Goal: Transaction & Acquisition: Purchase product/service

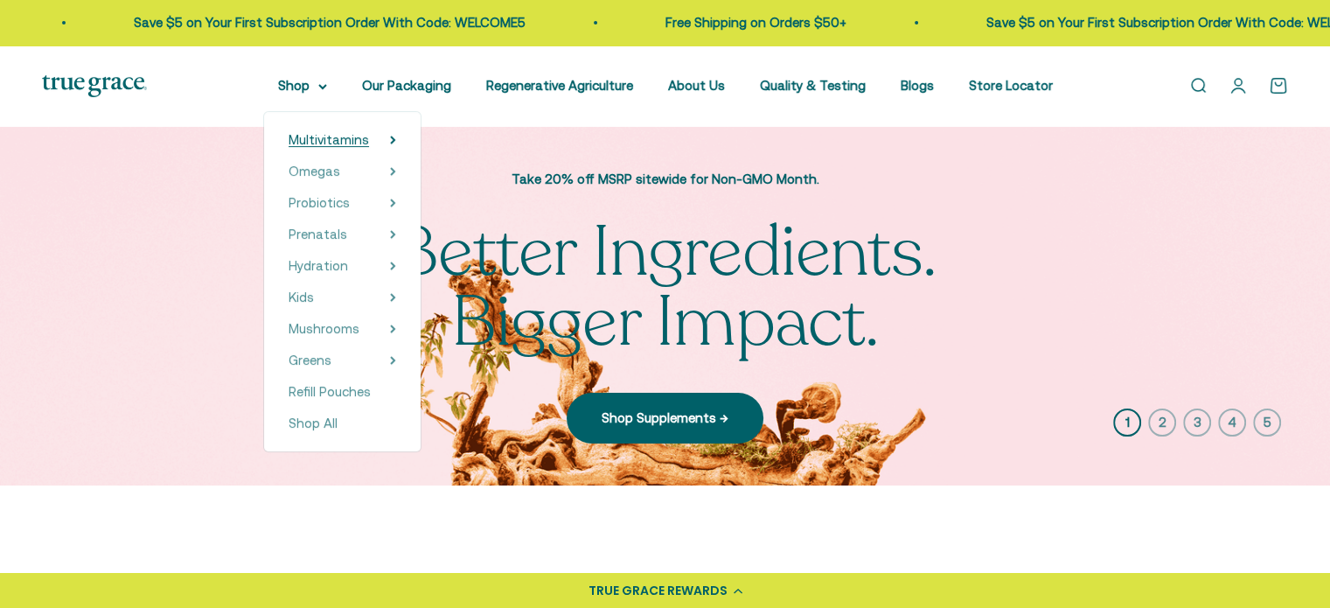
click at [335, 139] on span "Multivitamins" at bounding box center [328, 139] width 80 height 15
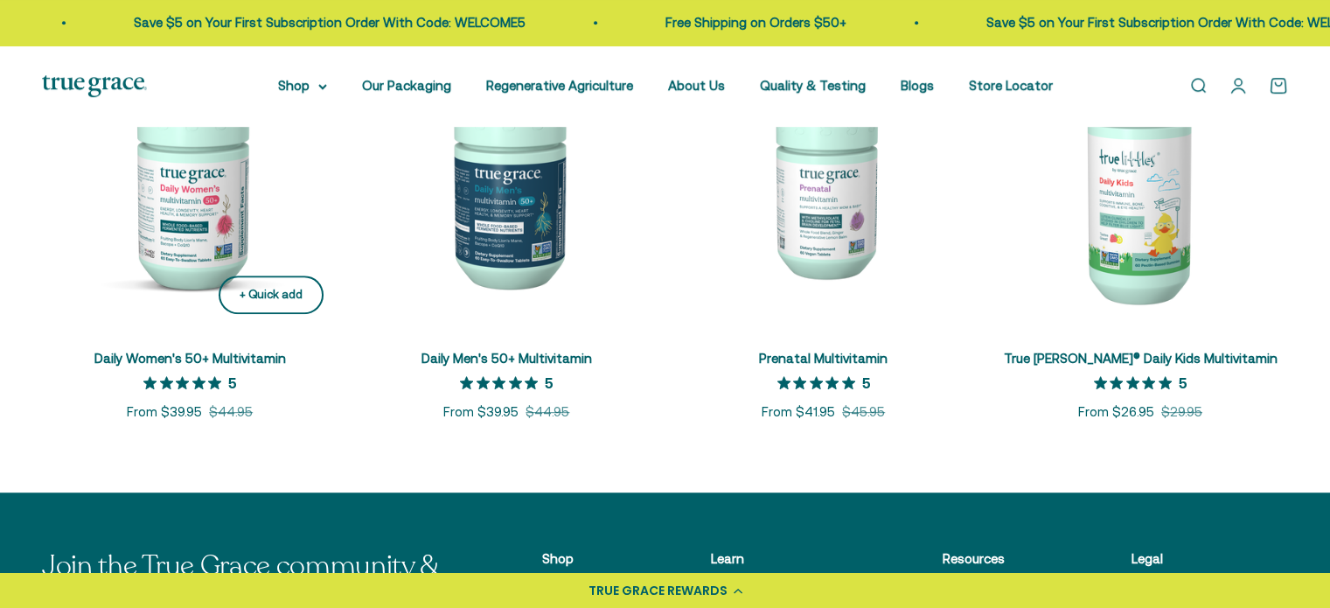
scroll to position [874, 0]
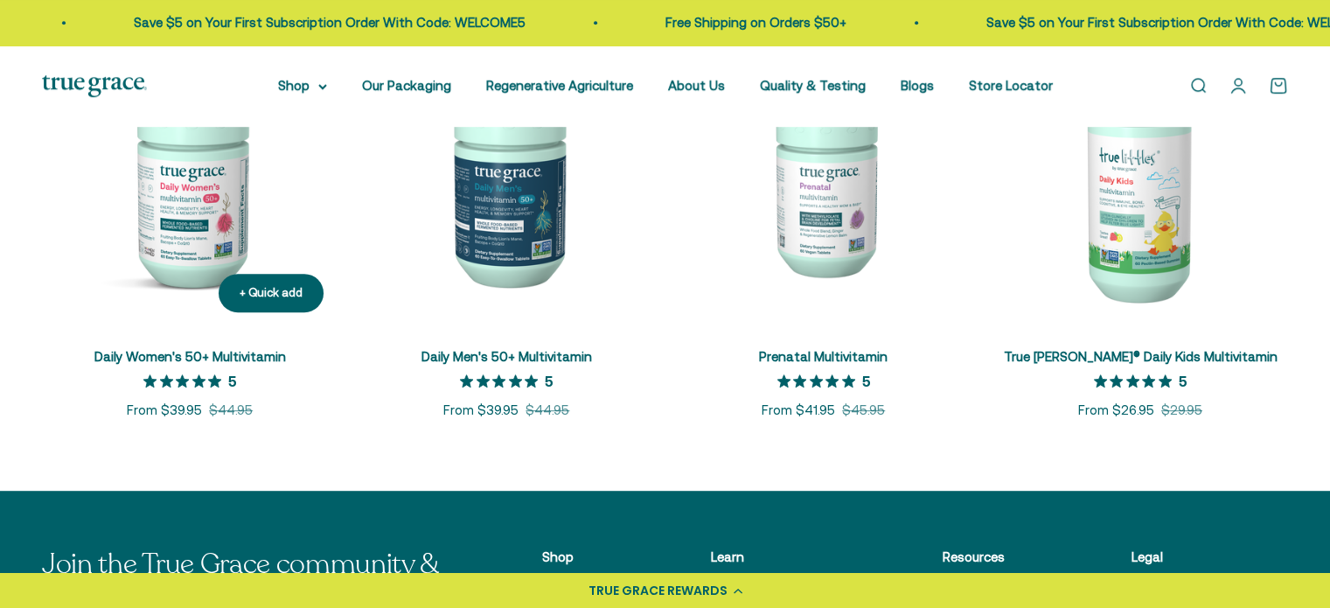
click at [195, 232] on img at bounding box center [189, 178] width 295 height 295
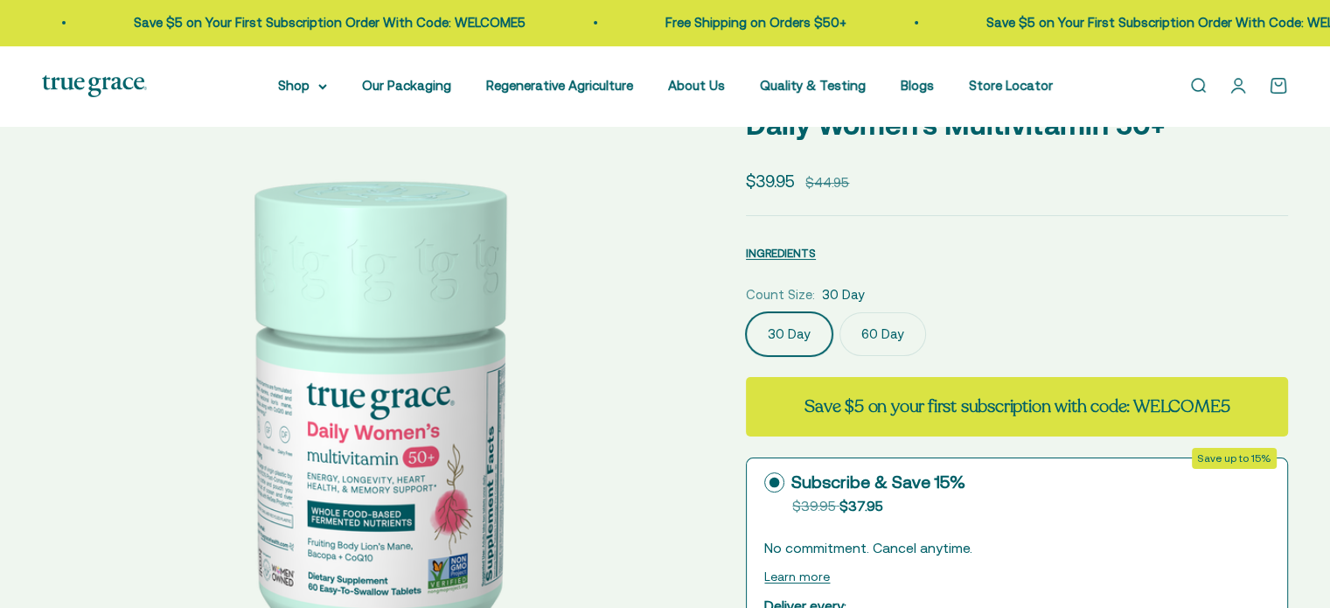
select select "3"
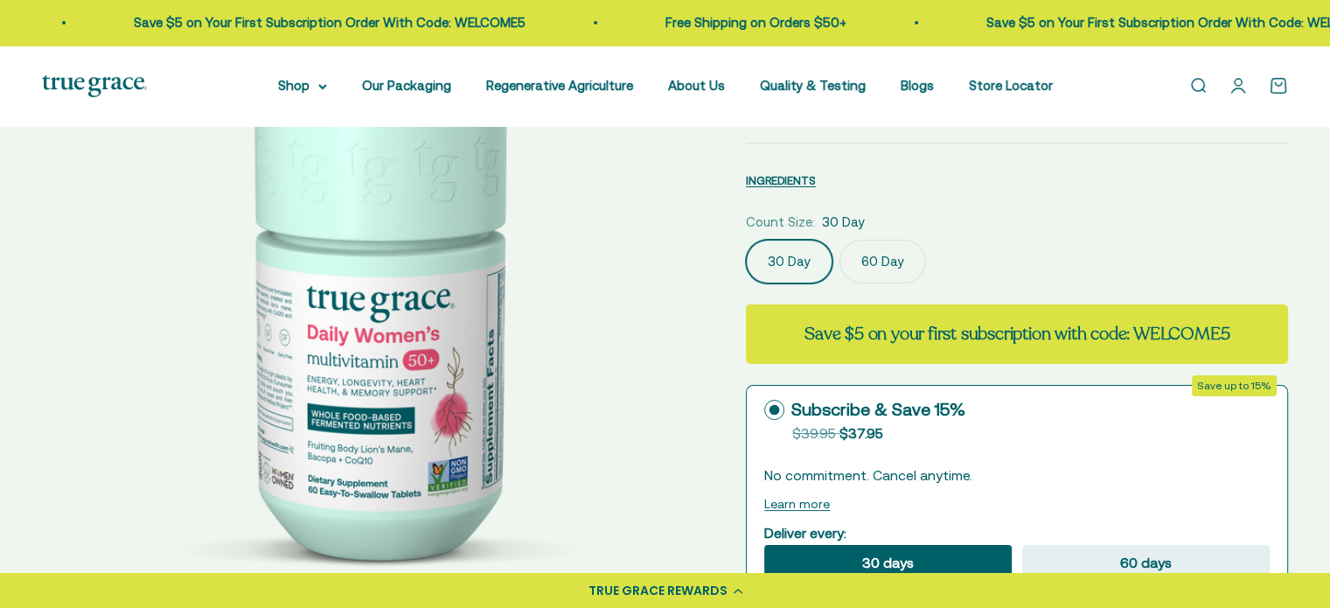
scroll to position [175, 0]
